Goal: Information Seeking & Learning: Learn about a topic

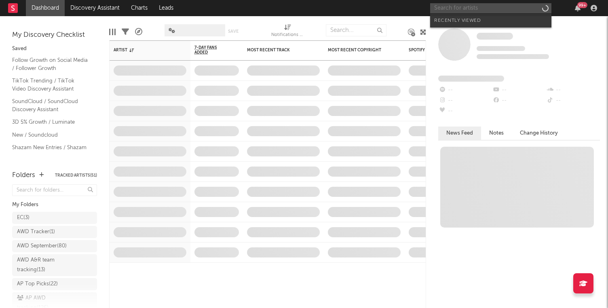
click at [501, 9] on input "text" at bounding box center [490, 8] width 121 height 10
paste input "[URL][DOMAIN_NAME]"
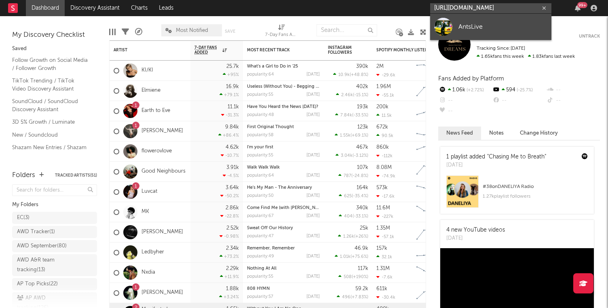
type input "[URL][DOMAIN_NAME]"
click at [493, 28] on div "AntsLive" at bounding box center [502, 27] width 89 height 10
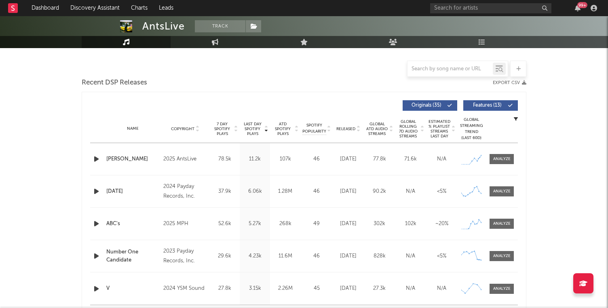
scroll to position [198, 0]
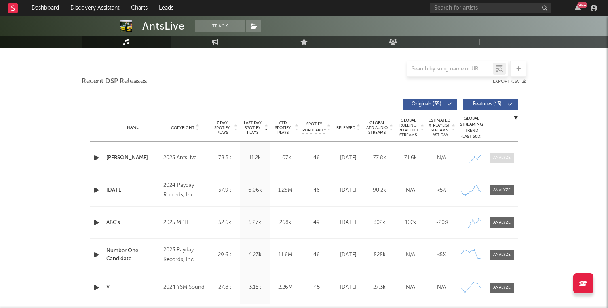
click at [502, 160] on div at bounding box center [501, 158] width 17 height 6
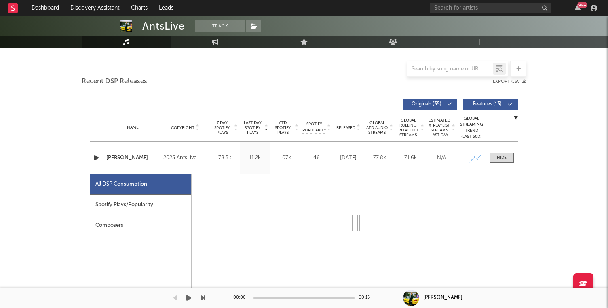
select select "1w"
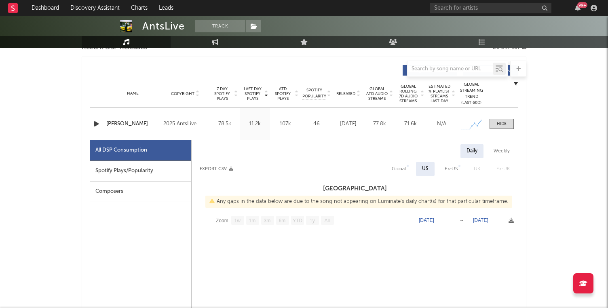
select select "6m"
click at [163, 176] on div "Spotify Plays/Popularity" at bounding box center [140, 171] width 101 height 21
select select "1w"
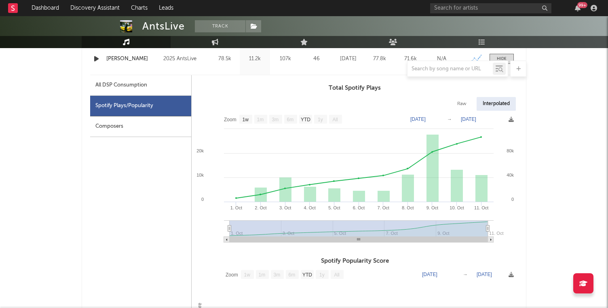
scroll to position [363, 0]
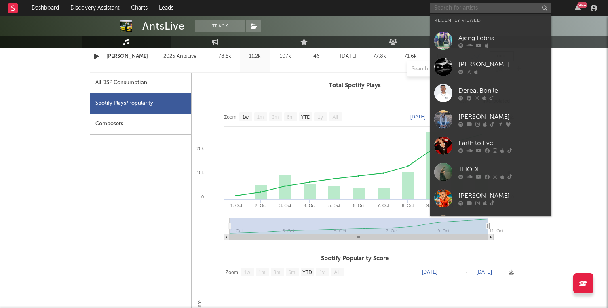
click at [472, 6] on input "text" at bounding box center [490, 8] width 121 height 10
paste input "[URL][DOMAIN_NAME]"
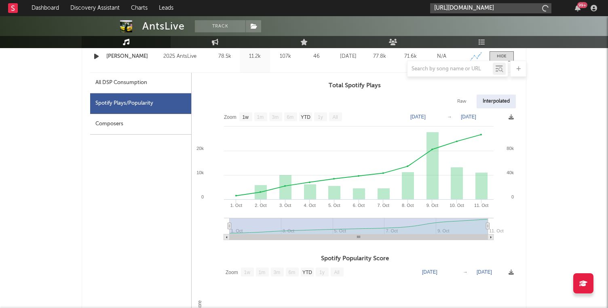
scroll to position [0, 112]
type input "[URL][DOMAIN_NAME]"
click at [491, 8] on input "[URL][DOMAIN_NAME]" at bounding box center [490, 8] width 121 height 10
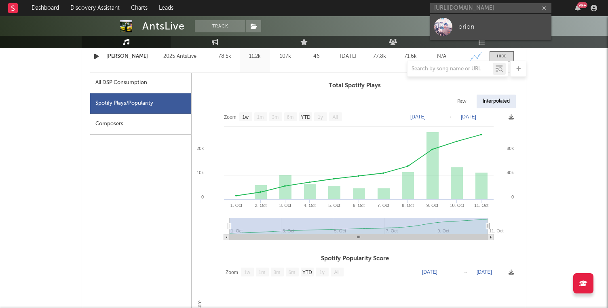
click at [477, 29] on div "orion" at bounding box center [502, 27] width 89 height 10
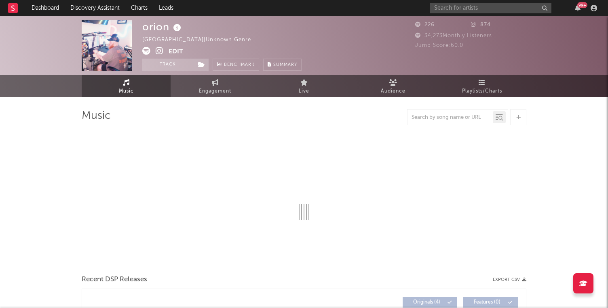
select select "1w"
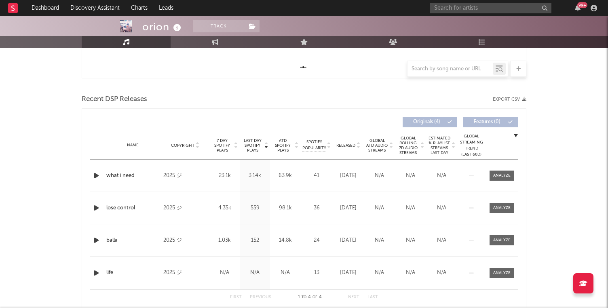
scroll to position [248, 0]
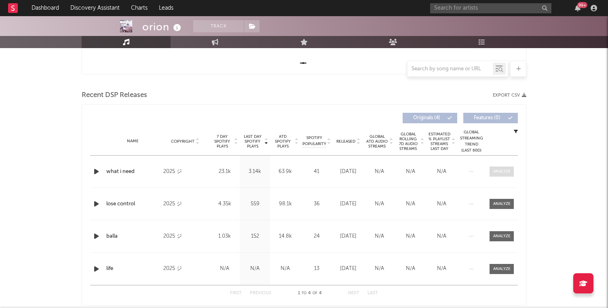
click at [501, 174] on div at bounding box center [501, 172] width 17 height 6
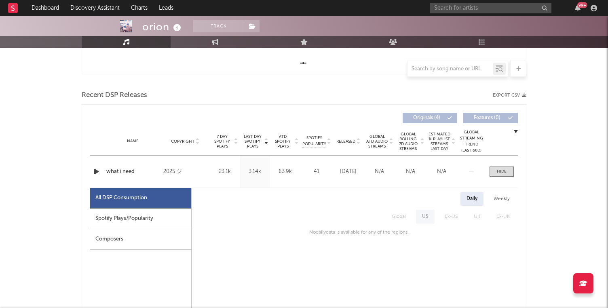
click at [130, 221] on div "Spotify Plays/Popularity" at bounding box center [140, 219] width 101 height 21
select select "1w"
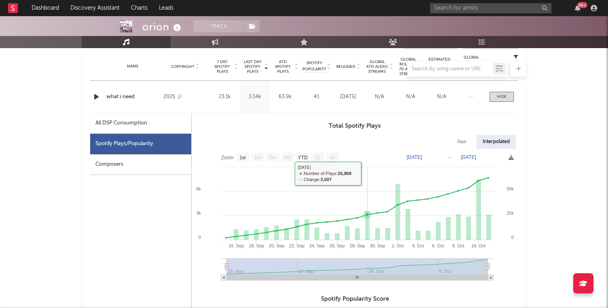
scroll to position [330, 0]
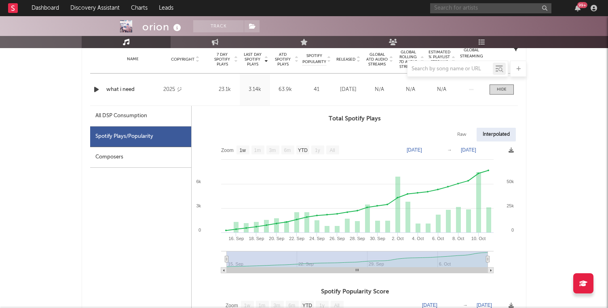
click at [450, 4] on input "text" at bounding box center [490, 8] width 121 height 10
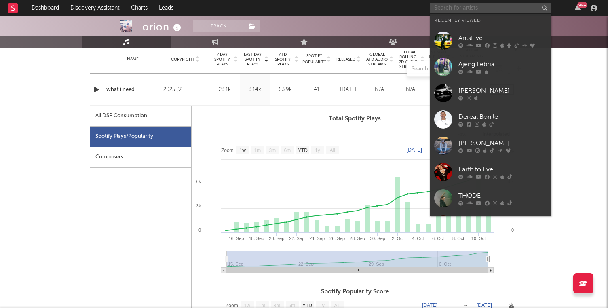
paste input "[URL][DOMAIN_NAME]"
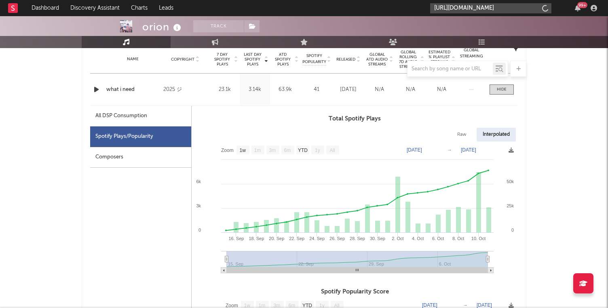
scroll to position [0, 108]
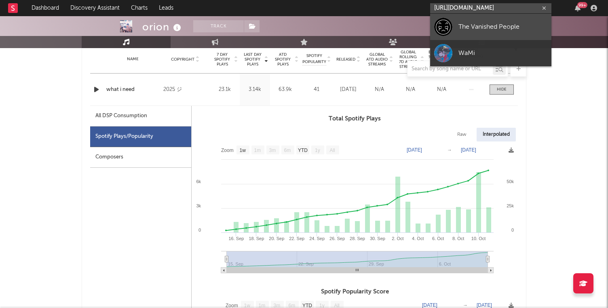
type input "[URL][DOMAIN_NAME]"
click at [480, 28] on div "The Vanished People" at bounding box center [502, 27] width 89 height 10
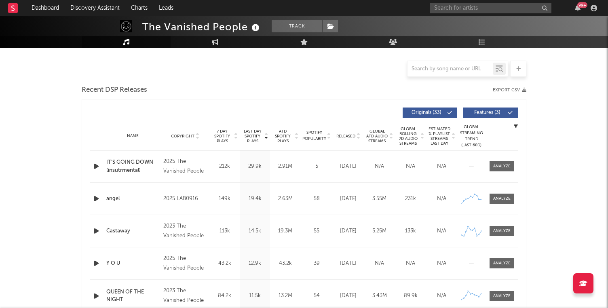
select select "6m"
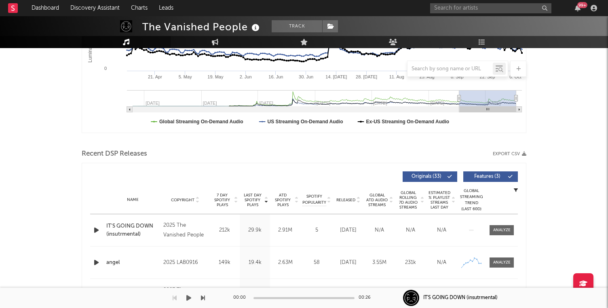
scroll to position [253, 0]
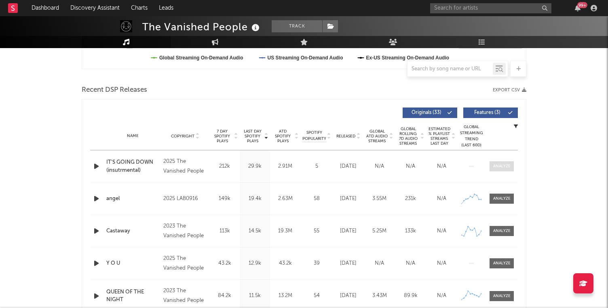
click at [497, 163] on div at bounding box center [501, 166] width 17 height 6
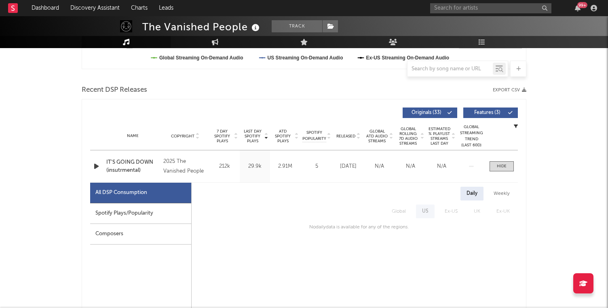
click at [150, 212] on div "Spotify Plays/Popularity" at bounding box center [140, 213] width 101 height 21
select select "1w"
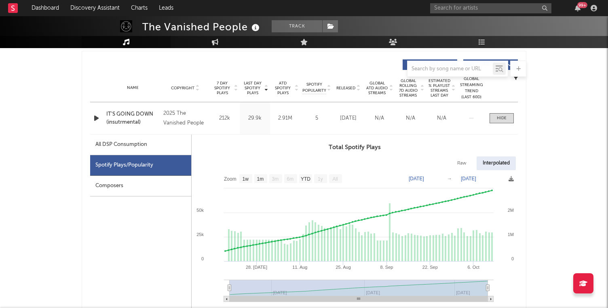
scroll to position [317, 0]
